Goal: Information Seeking & Learning: Find specific fact

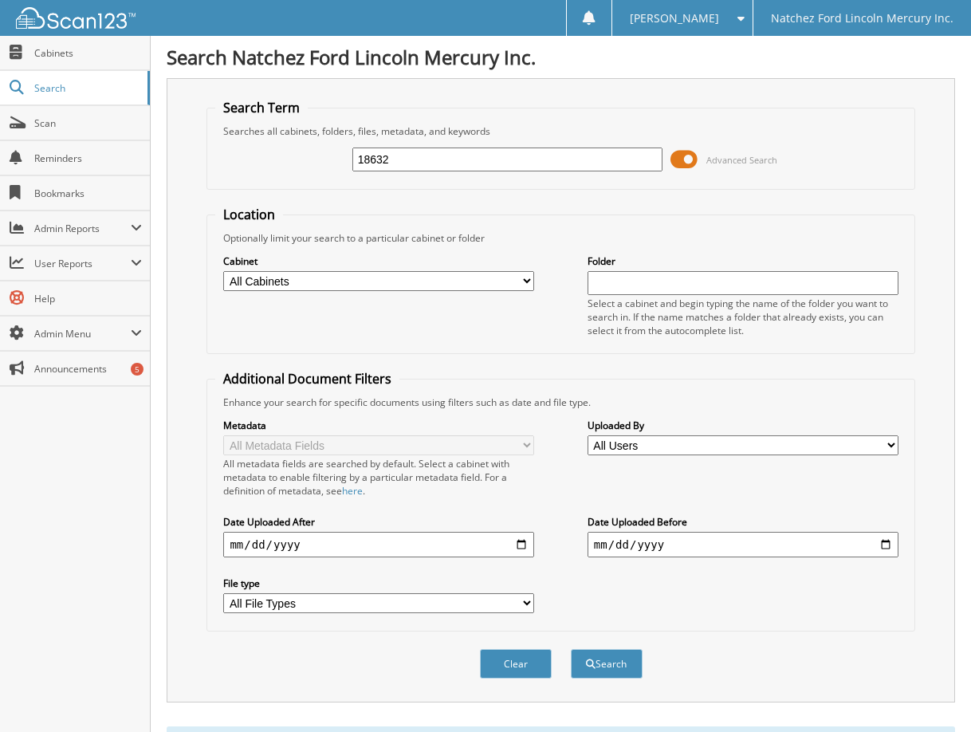
drag, startPoint x: 417, startPoint y: 164, endPoint x: 279, endPoint y: 165, distance: 138.0
click at [279, 165] on div "18632 Advanced Search" at bounding box center [560, 159] width 691 height 43
type input "nm1013"
click at [571, 649] on button "Search" at bounding box center [607, 664] width 72 height 30
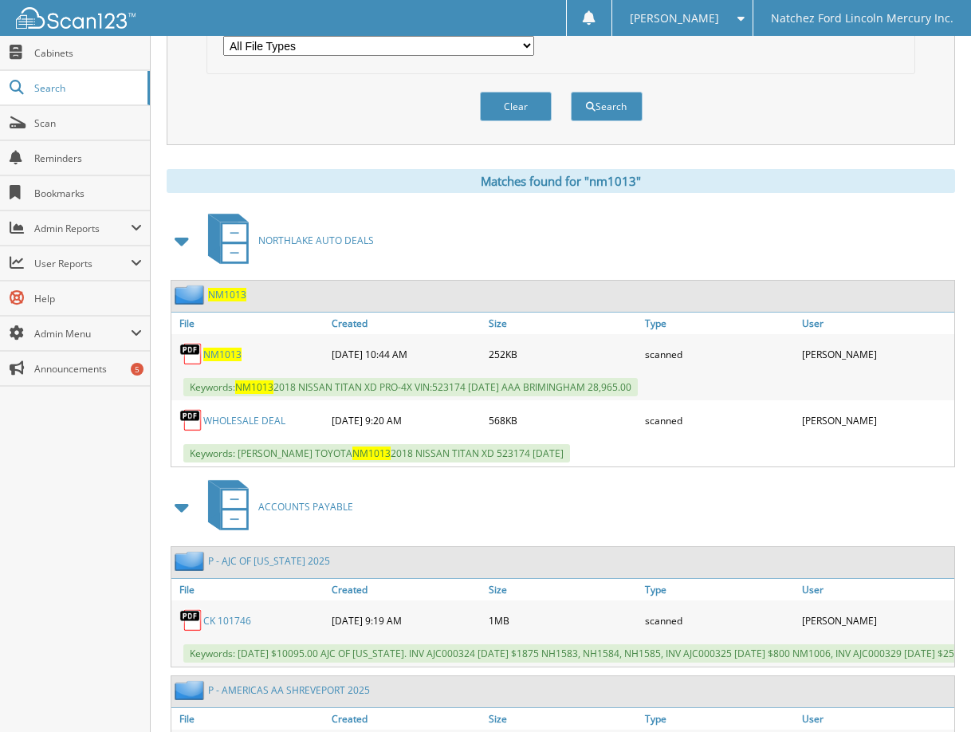
scroll to position [558, 0]
click at [224, 291] on span "NM1013" at bounding box center [227, 294] width 38 height 14
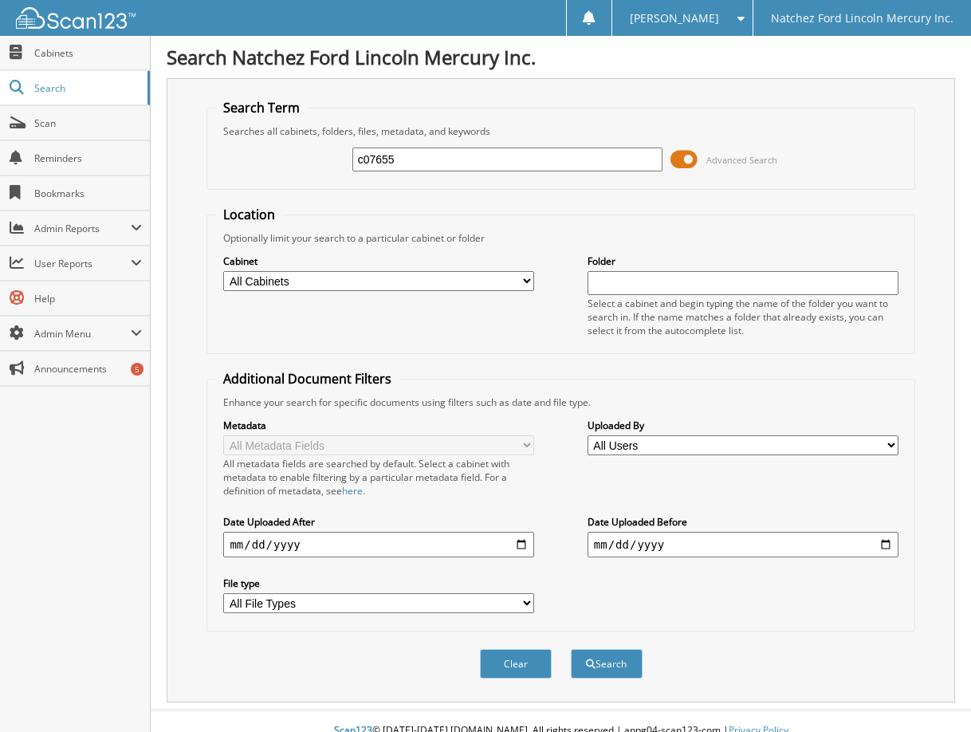
type input "c07655"
click at [571, 649] on button "Search" at bounding box center [607, 664] width 72 height 30
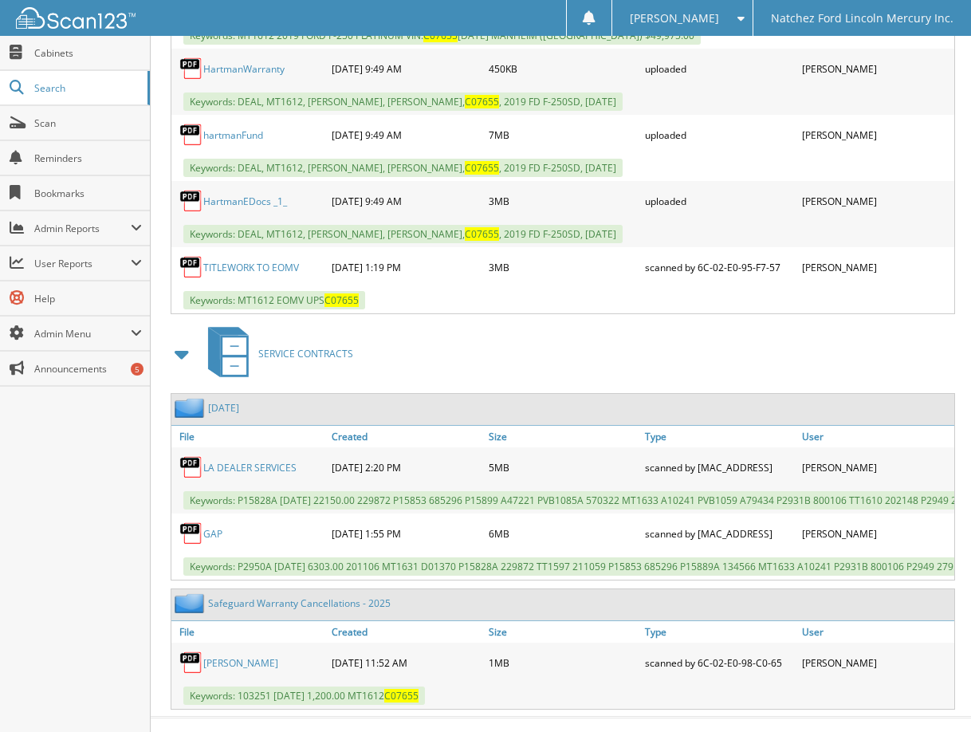
scroll to position [1278, 0]
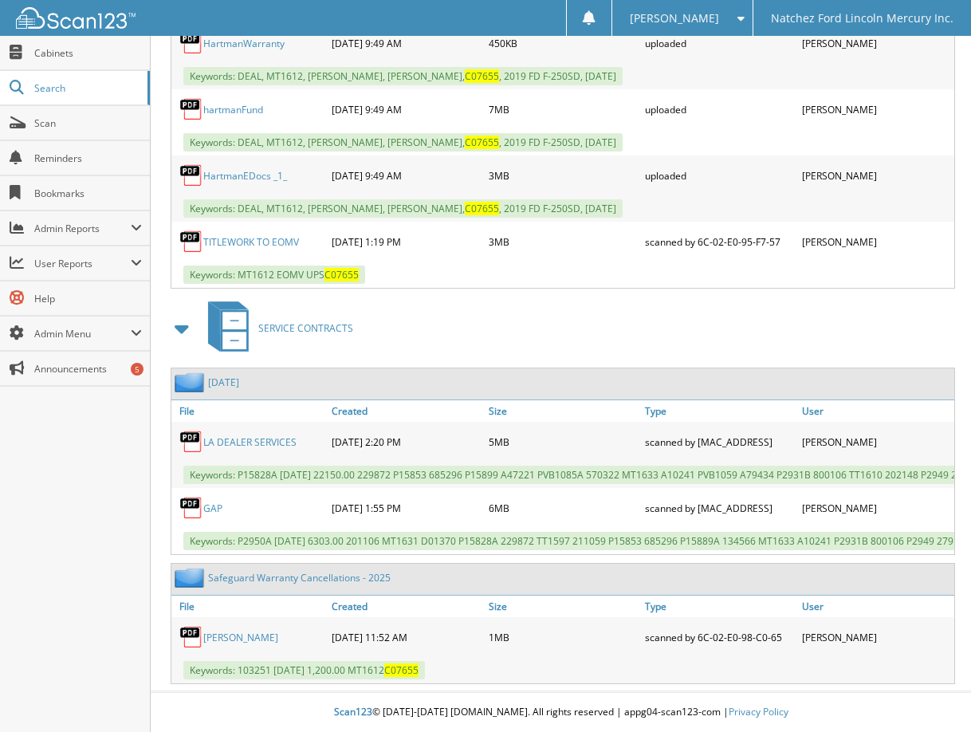
click at [230, 637] on link "NANCY HARTMAN" at bounding box center [240, 638] width 75 height 14
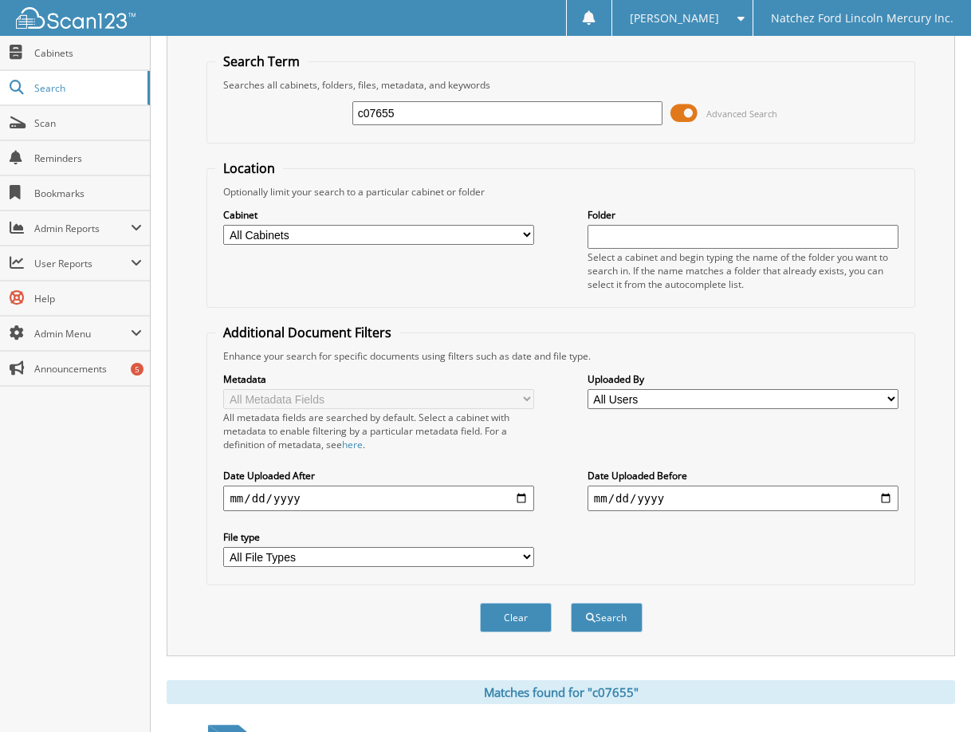
scroll to position [0, 0]
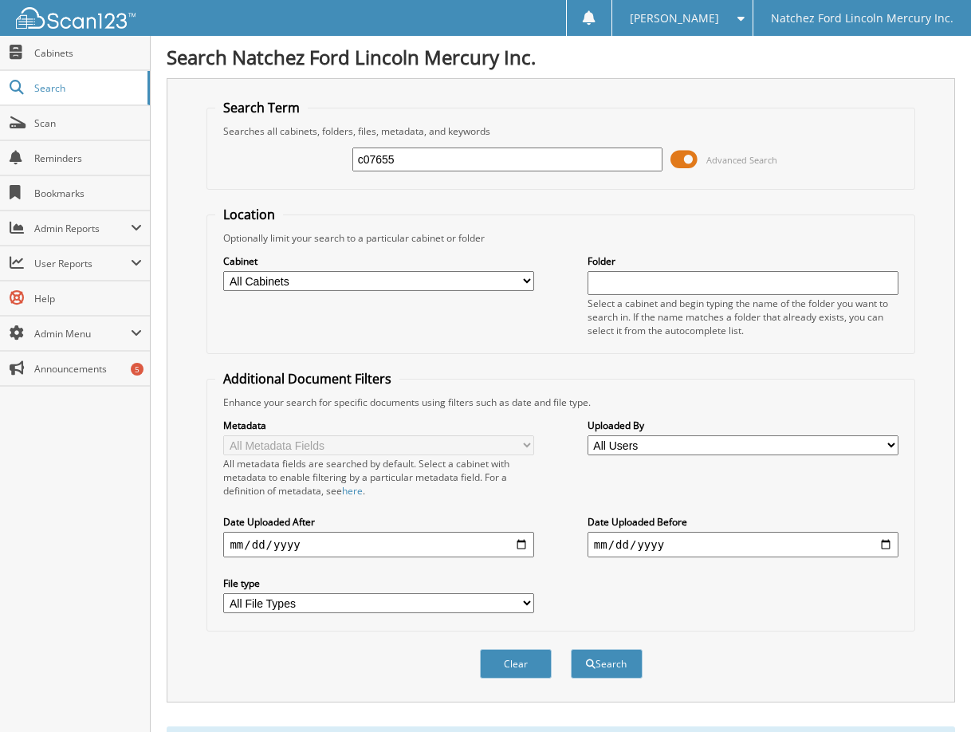
drag, startPoint x: 410, startPoint y: 156, endPoint x: 289, endPoint y: 156, distance: 121.2
click at [289, 156] on div "c07655 Advanced Search" at bounding box center [560, 159] width 691 height 43
type input "d53003"
click at [571, 649] on button "Search" at bounding box center [607, 664] width 72 height 30
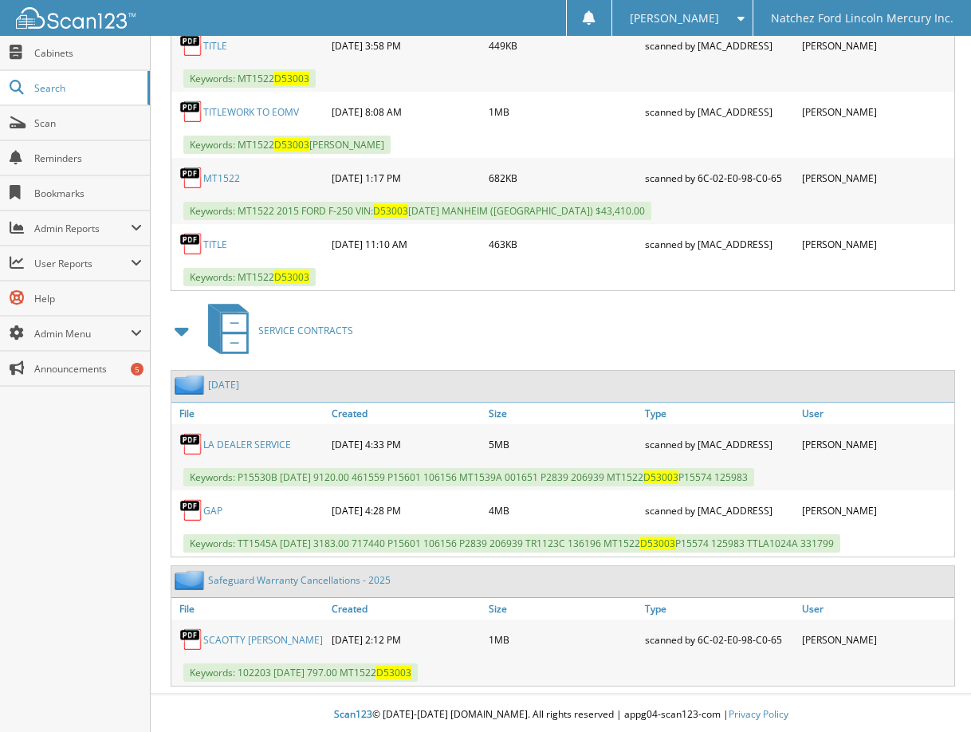
scroll to position [1002, 0]
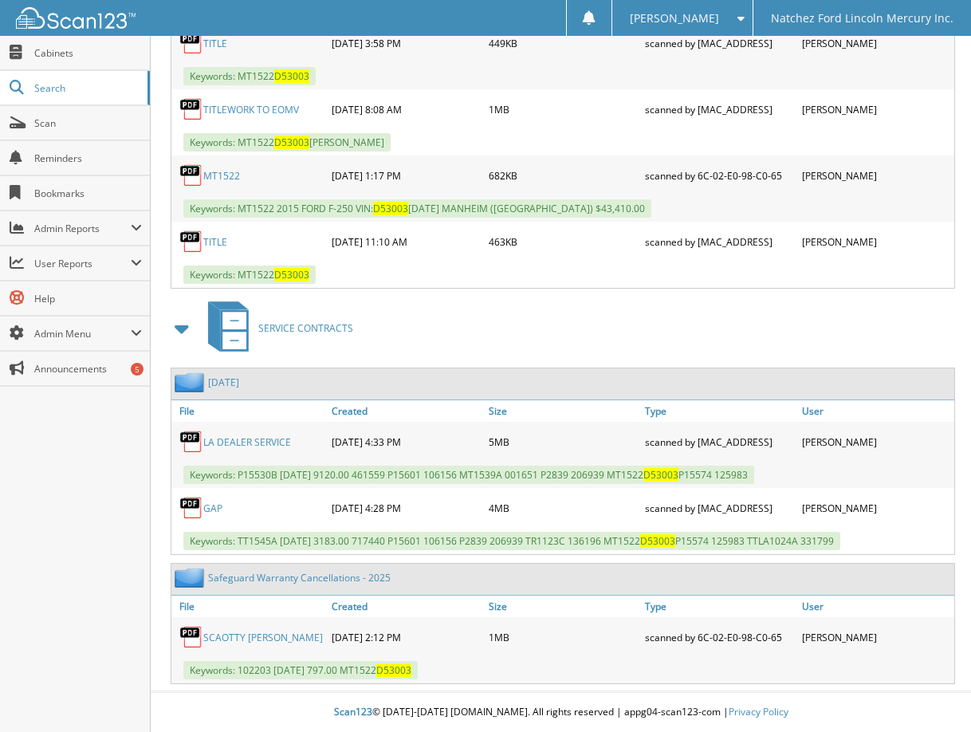
click at [242, 637] on link "SCAOTTY ARCEMENT" at bounding box center [263, 638] width 120 height 14
click at [264, 640] on link "SCAOTTY ARCEMENT" at bounding box center [263, 638] width 120 height 14
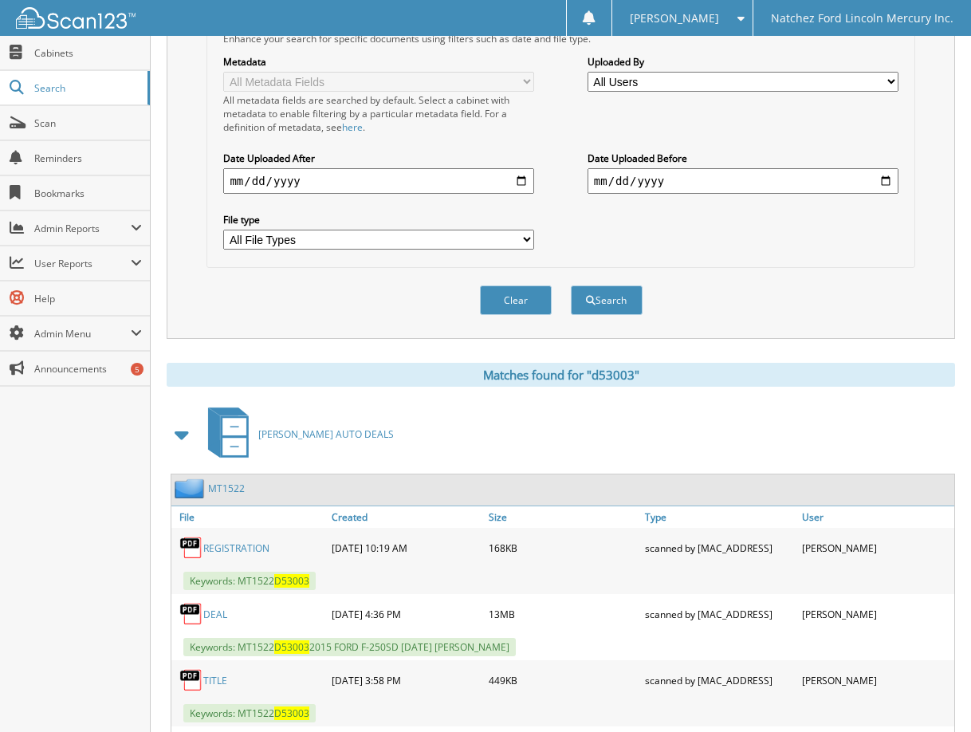
scroll to position [0, 0]
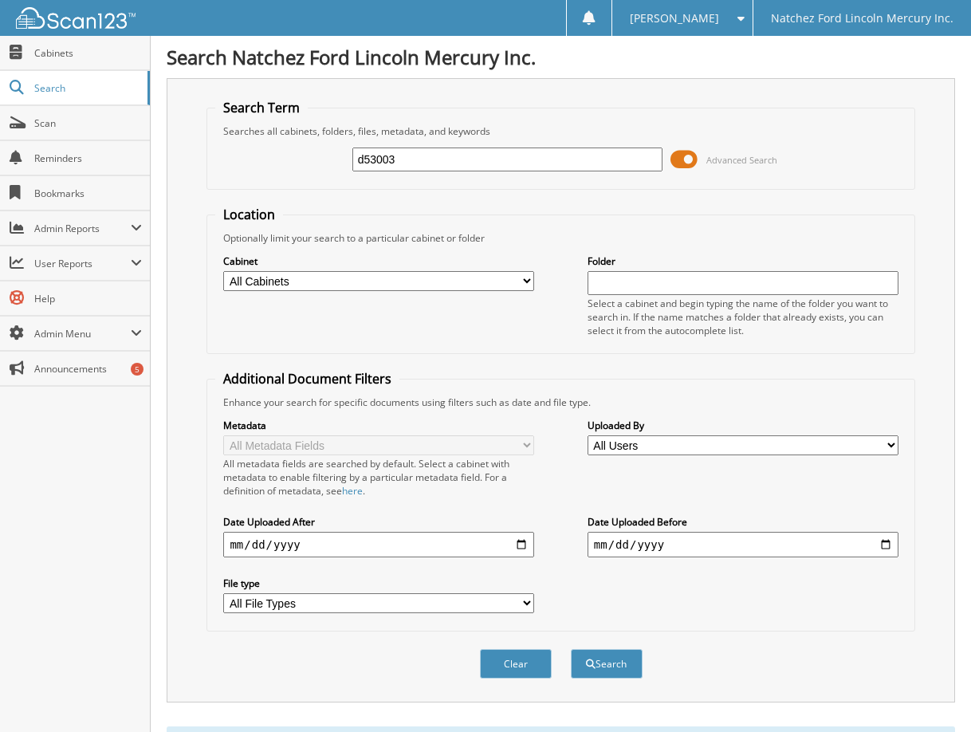
drag, startPoint x: 414, startPoint y: 168, endPoint x: 276, endPoint y: 164, distance: 138.0
click at [276, 167] on div "d53003 Advanced Search" at bounding box center [560, 159] width 691 height 43
type input "ns1785"
click at [571, 649] on button "Search" at bounding box center [607, 664] width 72 height 30
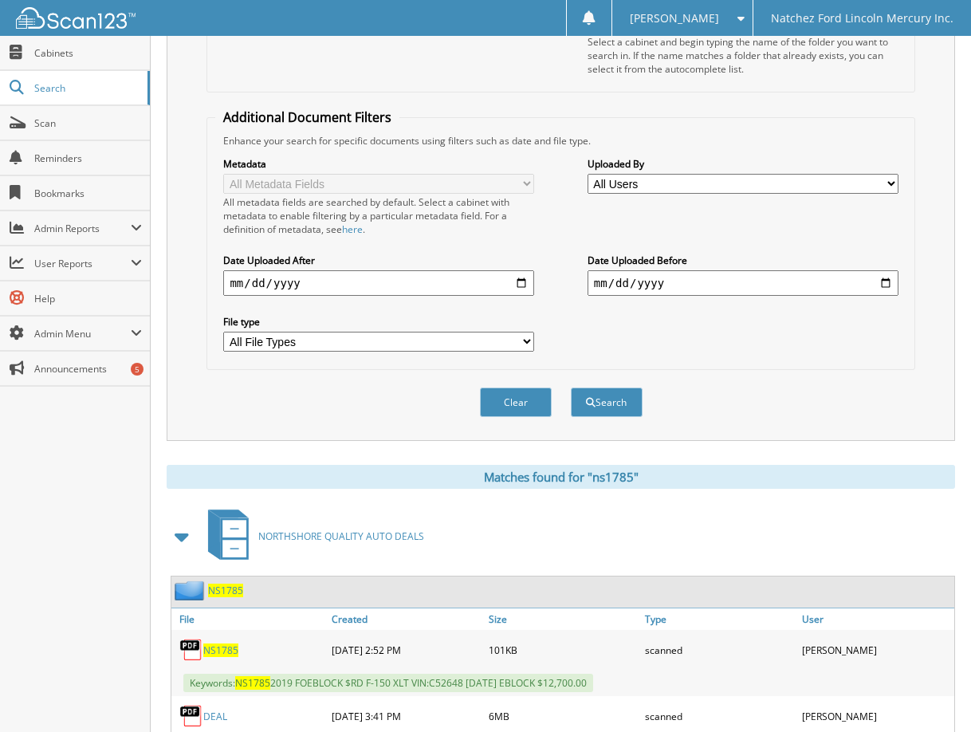
scroll to position [558, 0]
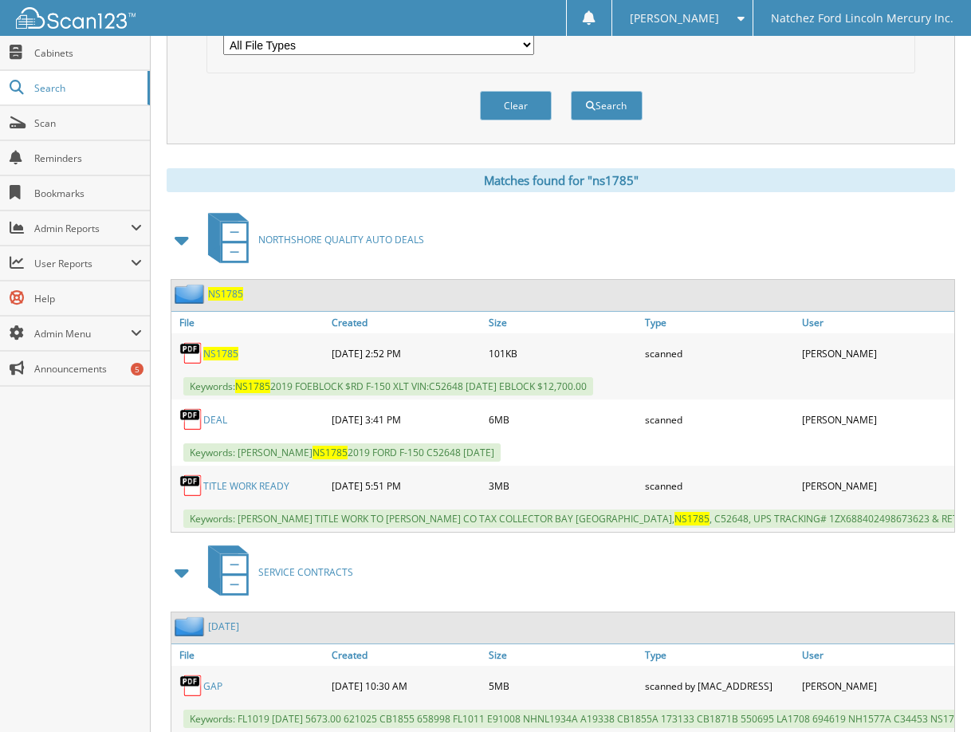
click at [230, 292] on span "NS1785" at bounding box center [225, 294] width 35 height 14
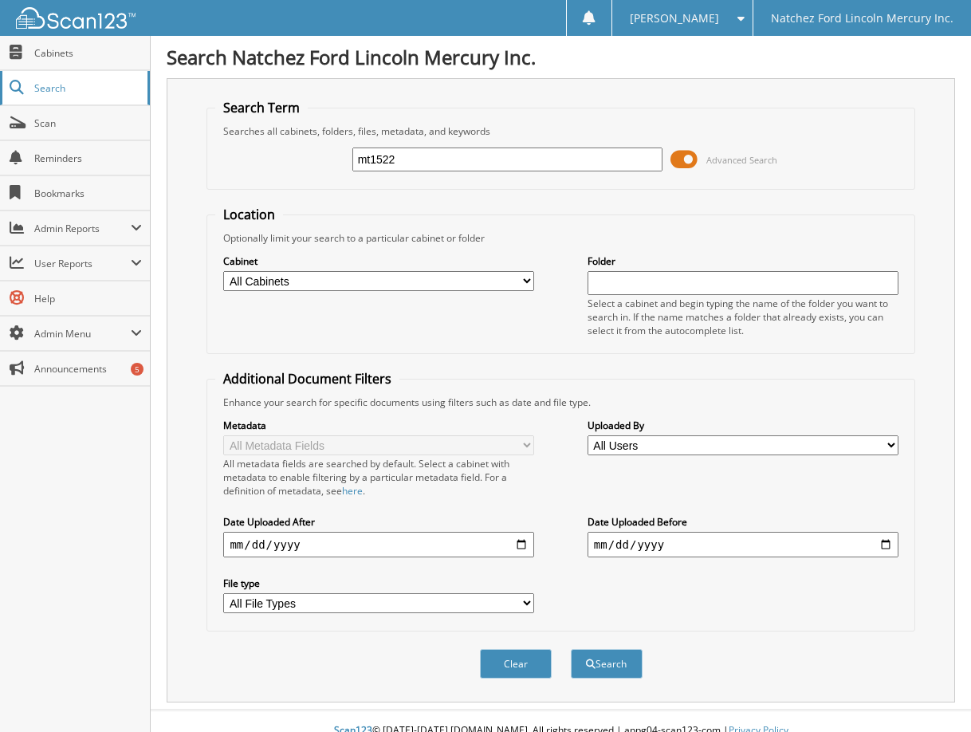
type input "mt1522"
click at [571, 649] on button "Search" at bounding box center [607, 664] width 72 height 30
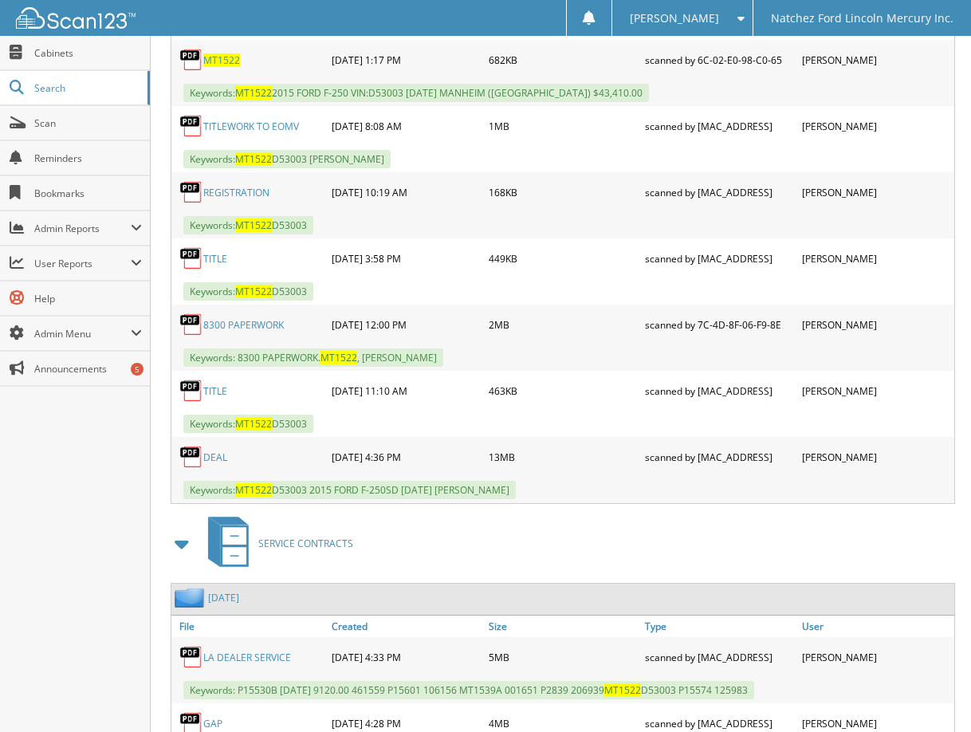
scroll to position [877, 0]
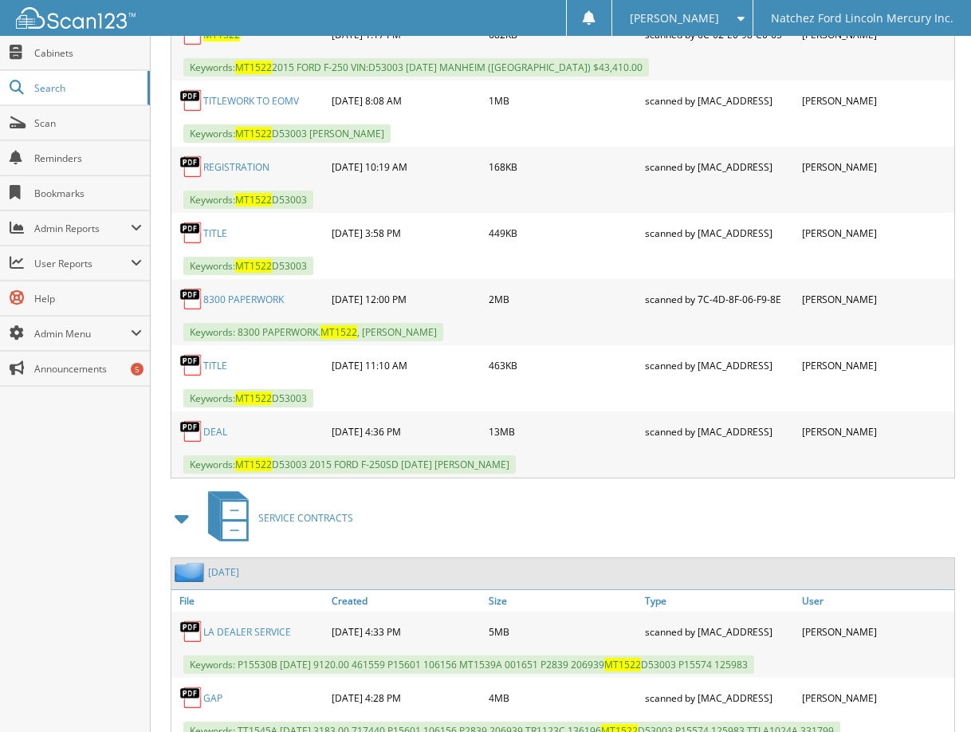
click at [216, 435] on link "DEAL" at bounding box center [215, 432] width 24 height 14
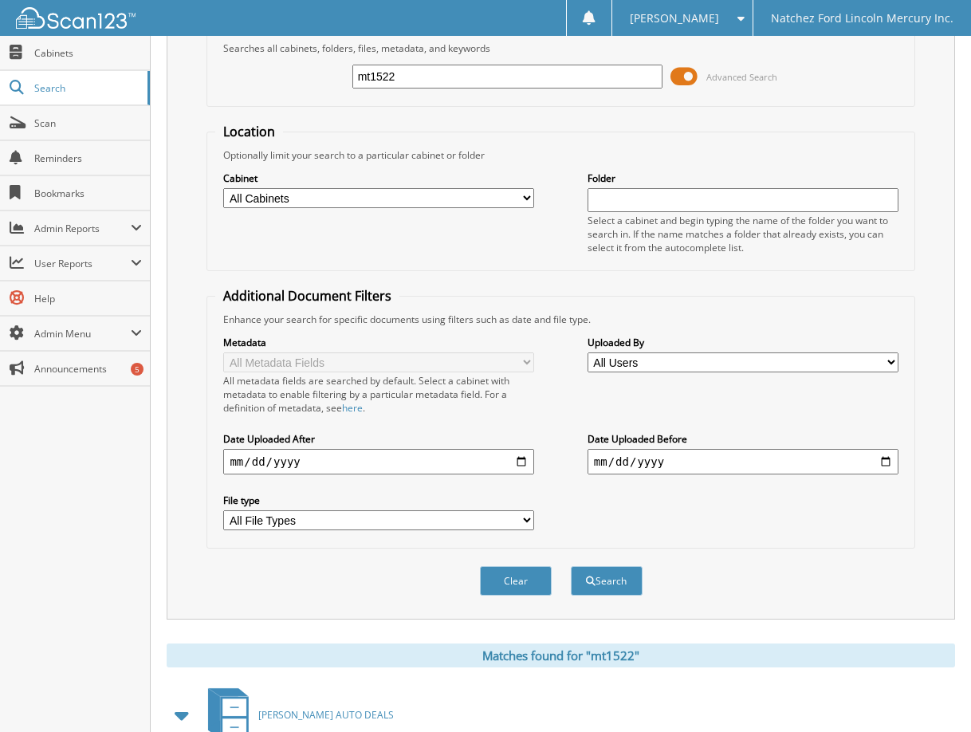
scroll to position [0, 0]
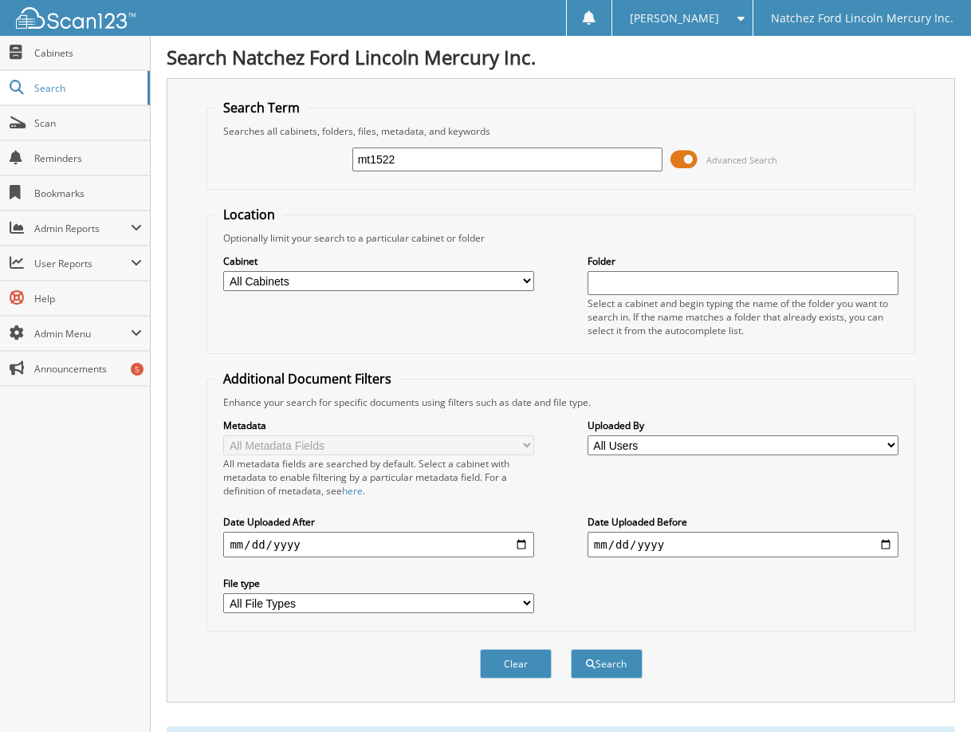
drag, startPoint x: 507, startPoint y: 144, endPoint x: 400, endPoint y: 160, distance: 108.8
click at [290, 162] on div "mt1522 Advanced Search" at bounding box center [560, 159] width 691 height 43
drag, startPoint x: 459, startPoint y: 160, endPoint x: 210, endPoint y: 124, distance: 252.3
click at [212, 155] on fieldset "Search Term Searches all cabinets, folders, files, metadata, and keywords mt152…" at bounding box center [561, 144] width 708 height 91
type input "303777"
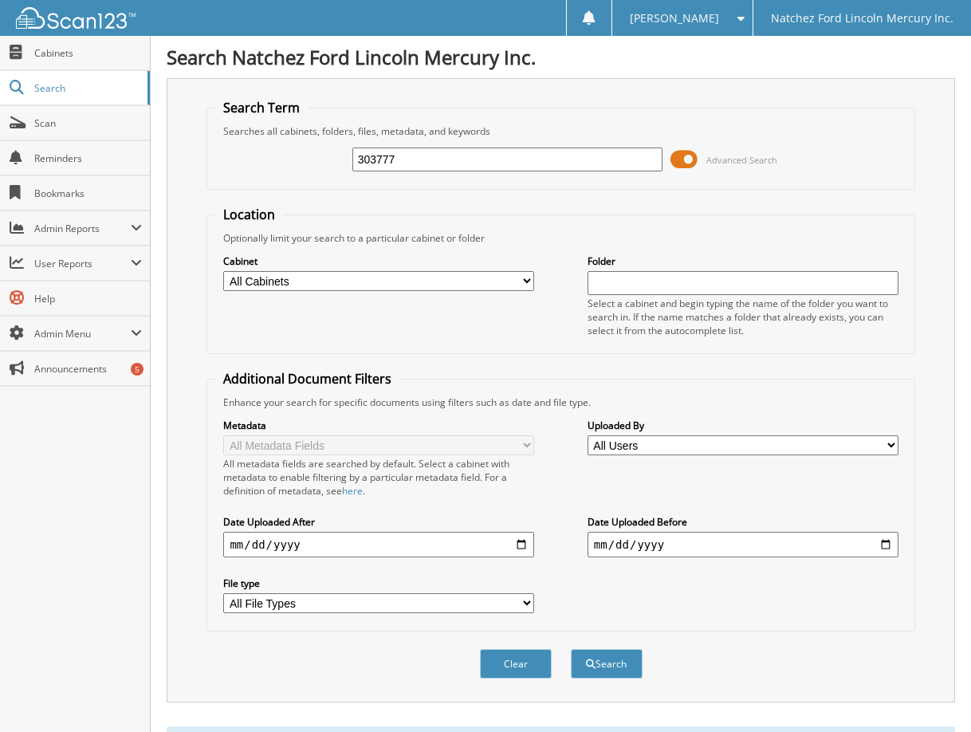
click at [571, 649] on button "Search" at bounding box center [607, 664] width 72 height 30
drag, startPoint x: 416, startPoint y: 160, endPoint x: 239, endPoint y: 136, distance: 178.6
click at [236, 150] on div "303777 Advanced Search" at bounding box center [560, 159] width 691 height 43
type input "649690"
click at [571, 649] on button "Search" at bounding box center [607, 664] width 72 height 30
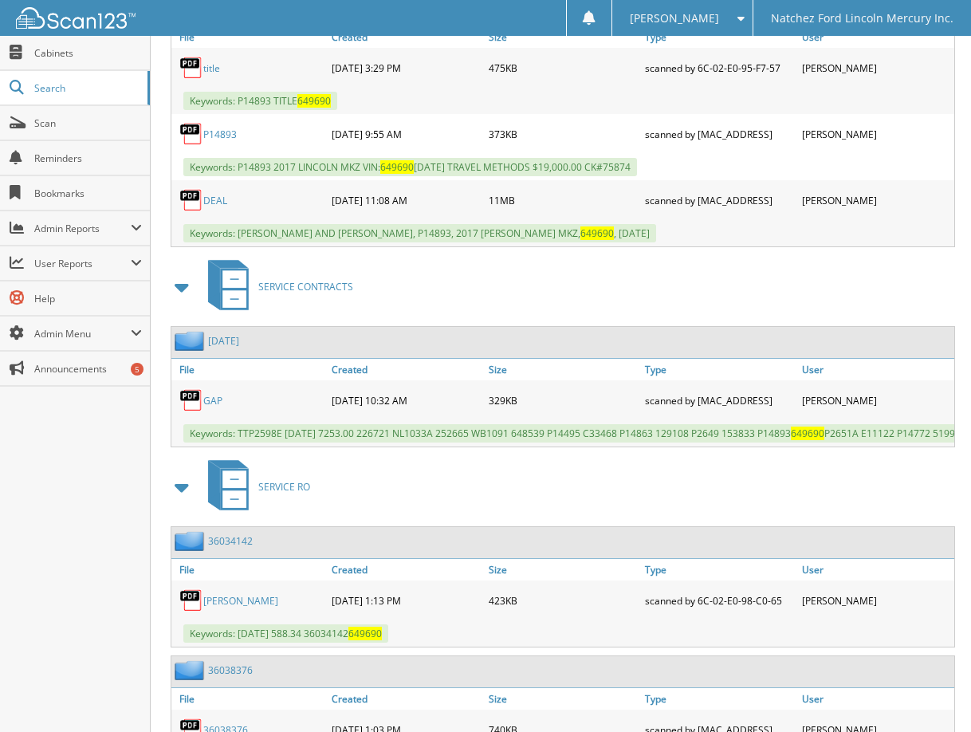
scroll to position [630, 0]
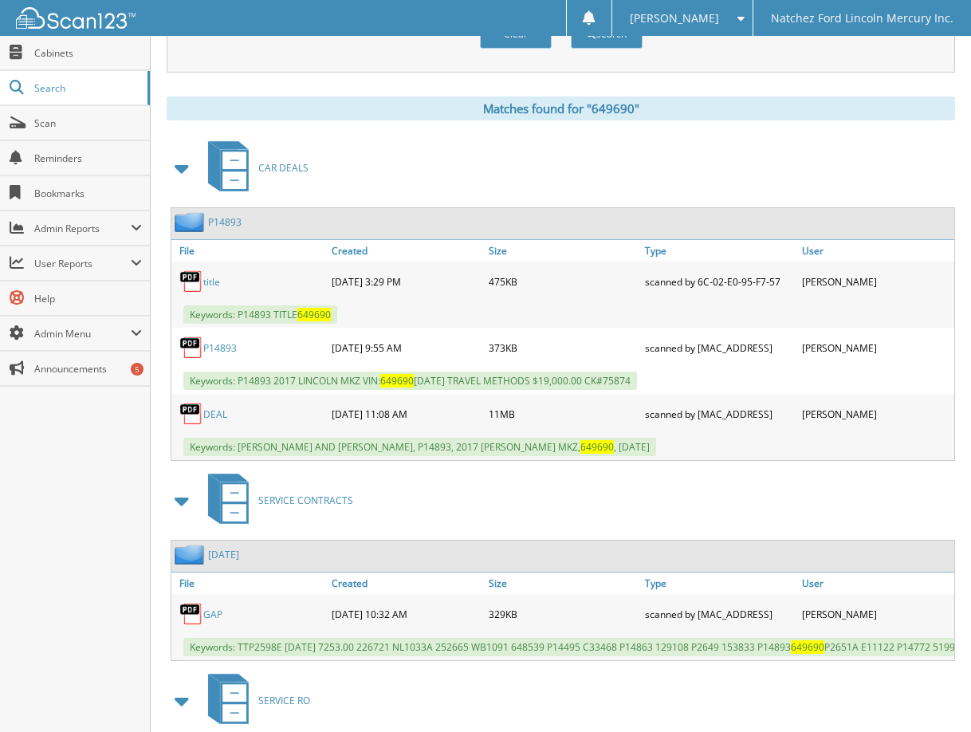
click at [223, 418] on link "DEAL" at bounding box center [215, 415] width 24 height 14
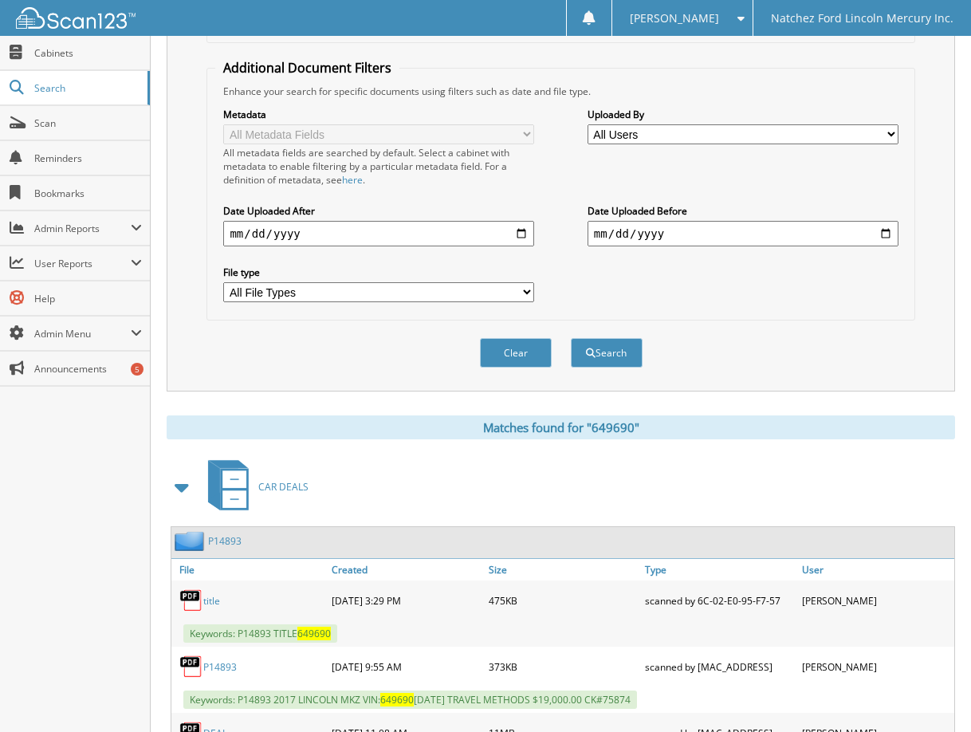
scroll to position [0, 0]
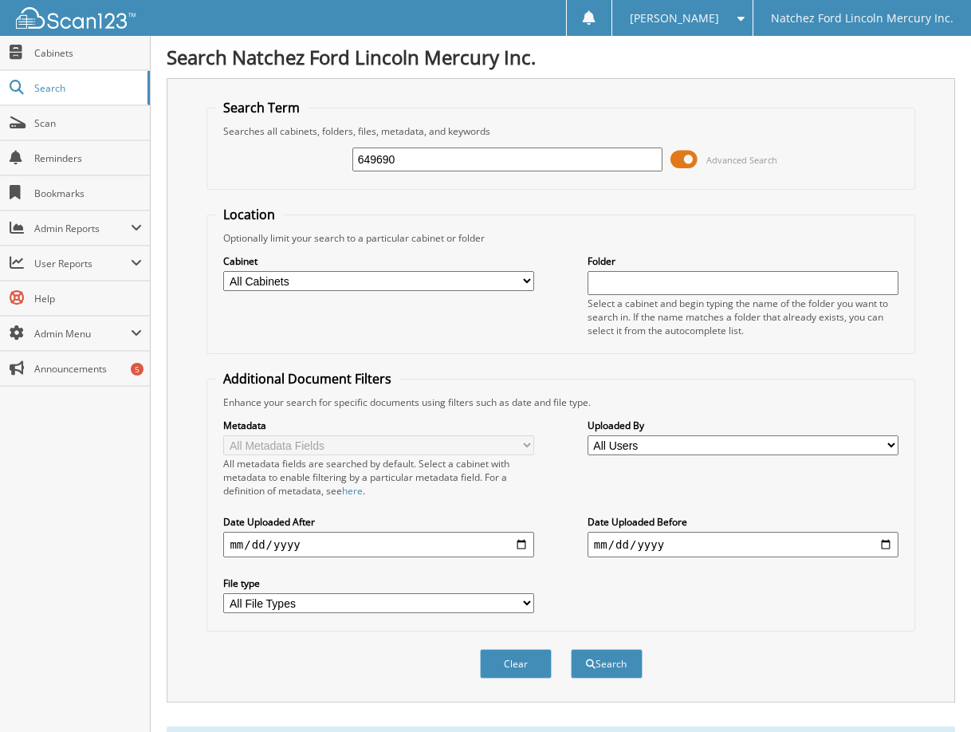
drag, startPoint x: 450, startPoint y: 145, endPoint x: 261, endPoint y: 153, distance: 189.2
click at [261, 153] on div "649690 Advanced Search" at bounding box center [560, 159] width 691 height 43
drag, startPoint x: 418, startPoint y: 158, endPoint x: 268, endPoint y: 164, distance: 150.1
click at [268, 164] on div "649690 Advanced Search" at bounding box center [560, 159] width 691 height 43
type input "222344"
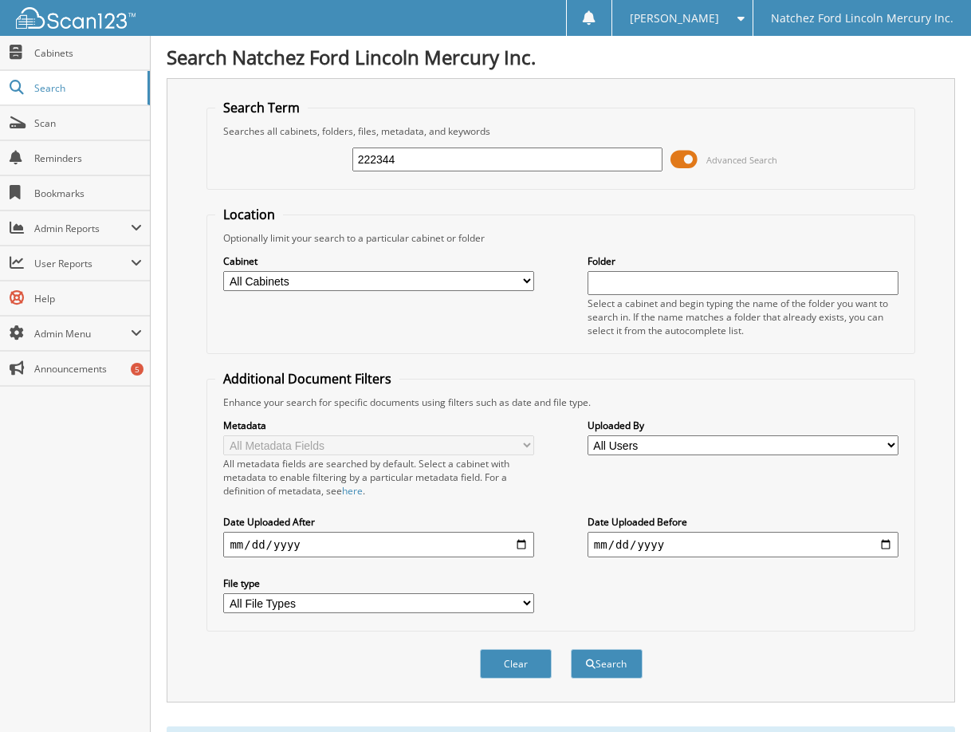
click at [571, 649] on button "Search" at bounding box center [607, 664] width 72 height 30
drag, startPoint x: 419, startPoint y: 161, endPoint x: 289, endPoint y: 152, distance: 130.3
click at [288, 161] on div "222344 Advanced Search" at bounding box center [560, 159] width 691 height 43
type input "361688"
click at [571, 649] on button "Search" at bounding box center [607, 664] width 72 height 30
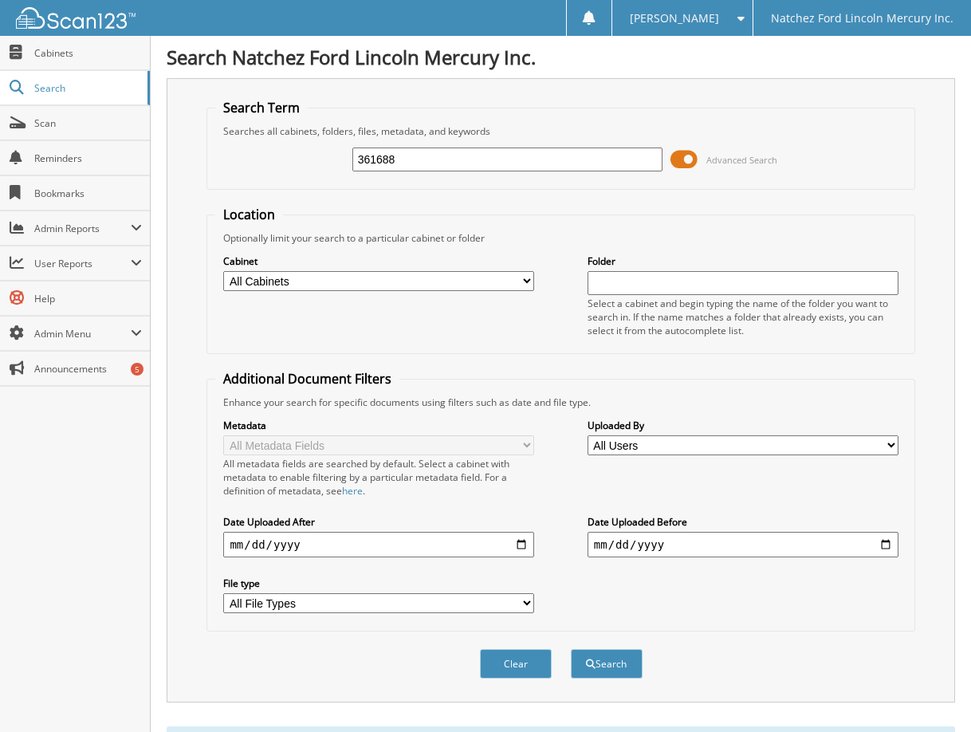
drag, startPoint x: 424, startPoint y: 155, endPoint x: 249, endPoint y: 166, distance: 175.8
click at [243, 172] on div "361688 Advanced Search" at bounding box center [560, 159] width 691 height 43
type input "229627"
click at [571, 649] on button "Search" at bounding box center [607, 664] width 72 height 30
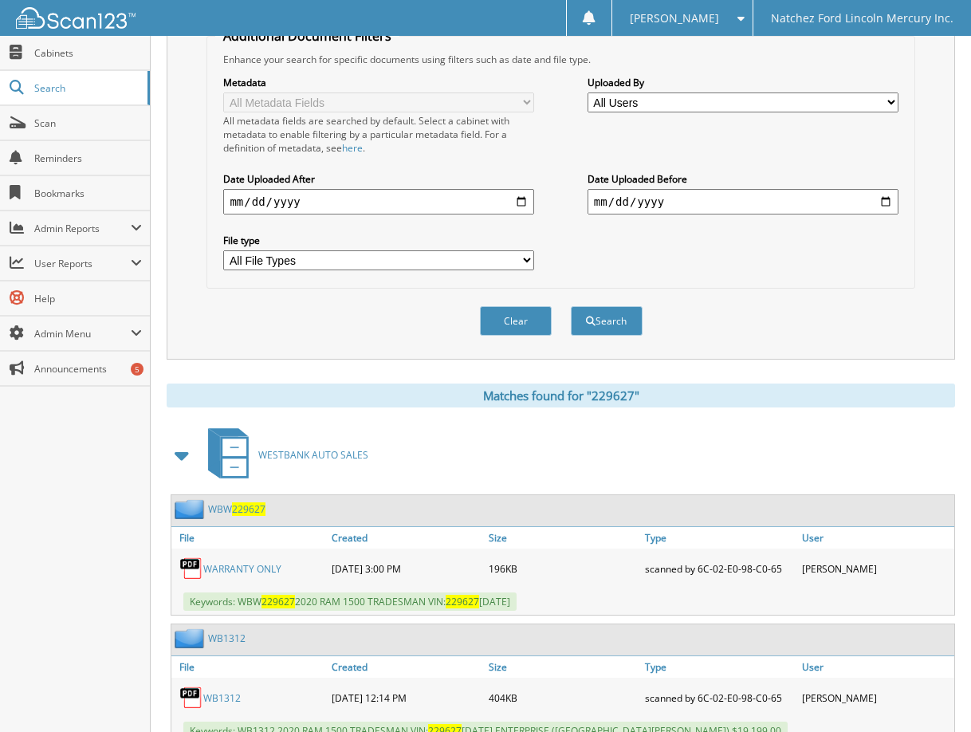
scroll to position [80, 0]
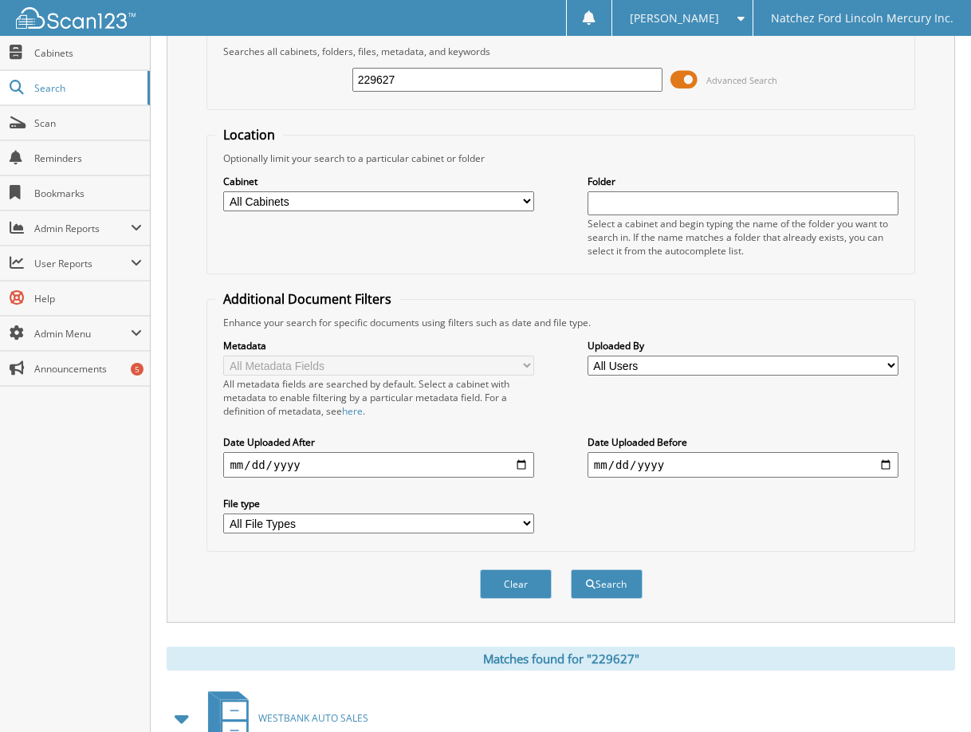
drag, startPoint x: 413, startPoint y: 73, endPoint x: 217, endPoint y: 93, distance: 197.2
click at [217, 93] on div "229627 Advanced Search" at bounding box center [560, 79] width 691 height 43
type input "c969848"
click at [571, 569] on button "Search" at bounding box center [607, 584] width 72 height 30
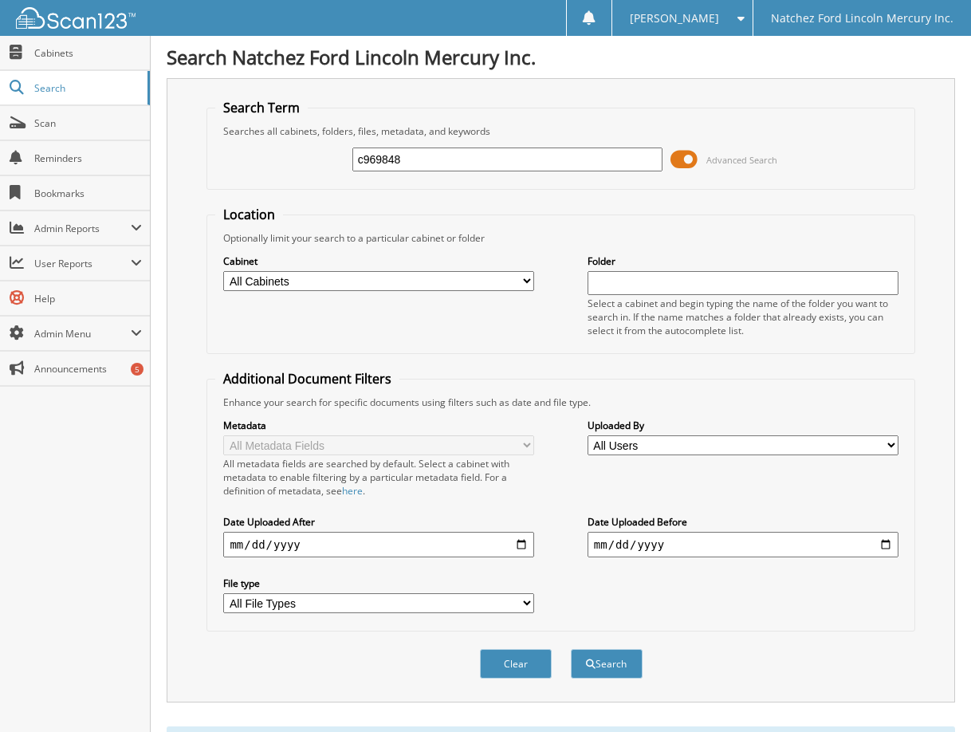
click at [350, 167] on div "c969848 Advanced Search" at bounding box center [560, 159] width 691 height 43
click at [356, 164] on input "c969848" at bounding box center [508, 160] width 311 height 24
type input "969848"
click at [601, 654] on button "Search" at bounding box center [607, 664] width 72 height 30
